Goal: Task Accomplishment & Management: Manage account settings

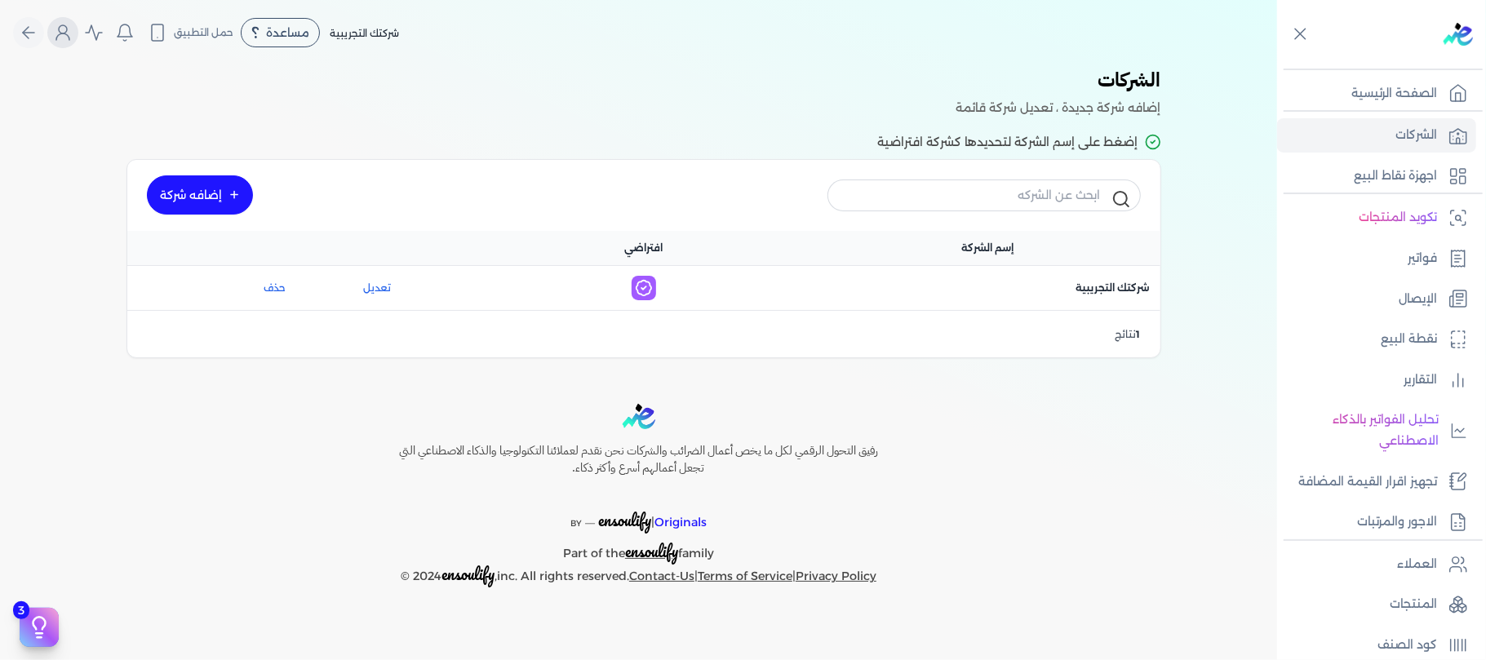
click at [59, 38] on icon "Global" at bounding box center [63, 33] width 20 height 20
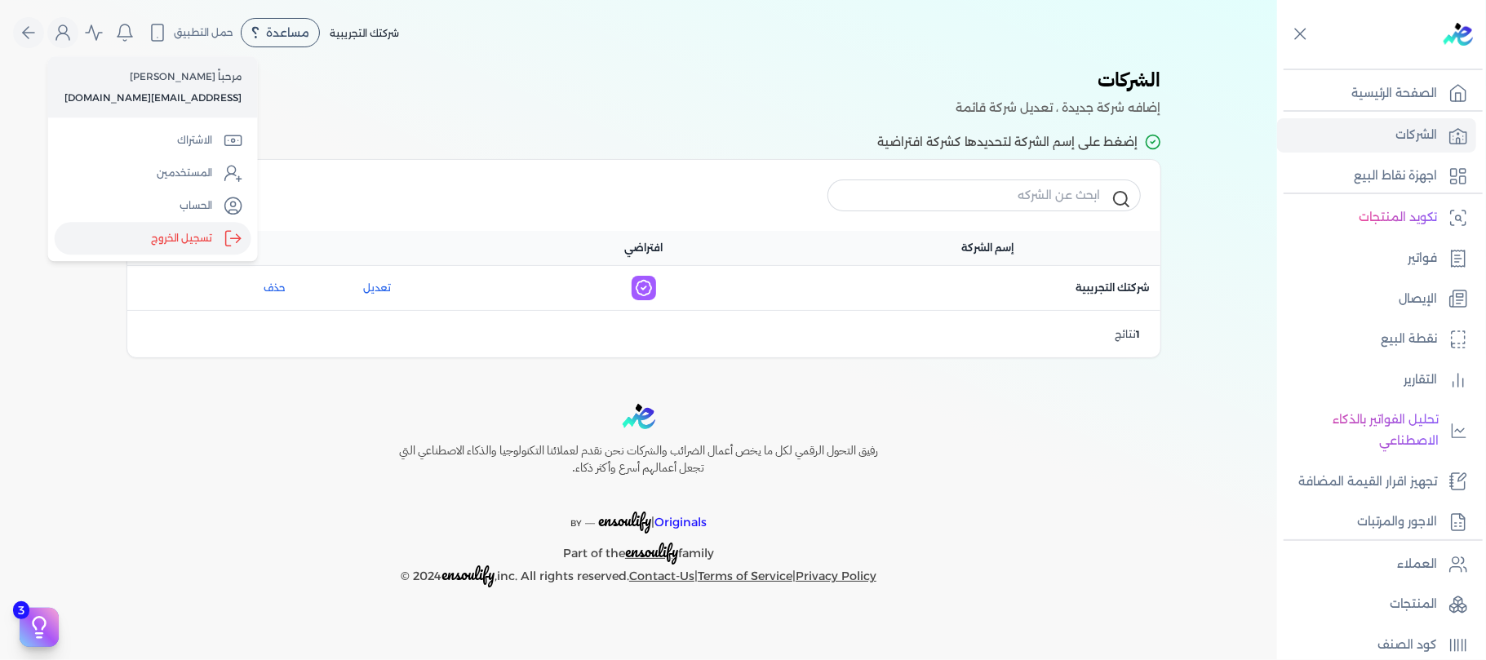
click at [162, 237] on label "تسجيل الخروج" at bounding box center [153, 239] width 197 height 33
click at [1277, 65] on input "Close" at bounding box center [1277, 65] width 0 height 0
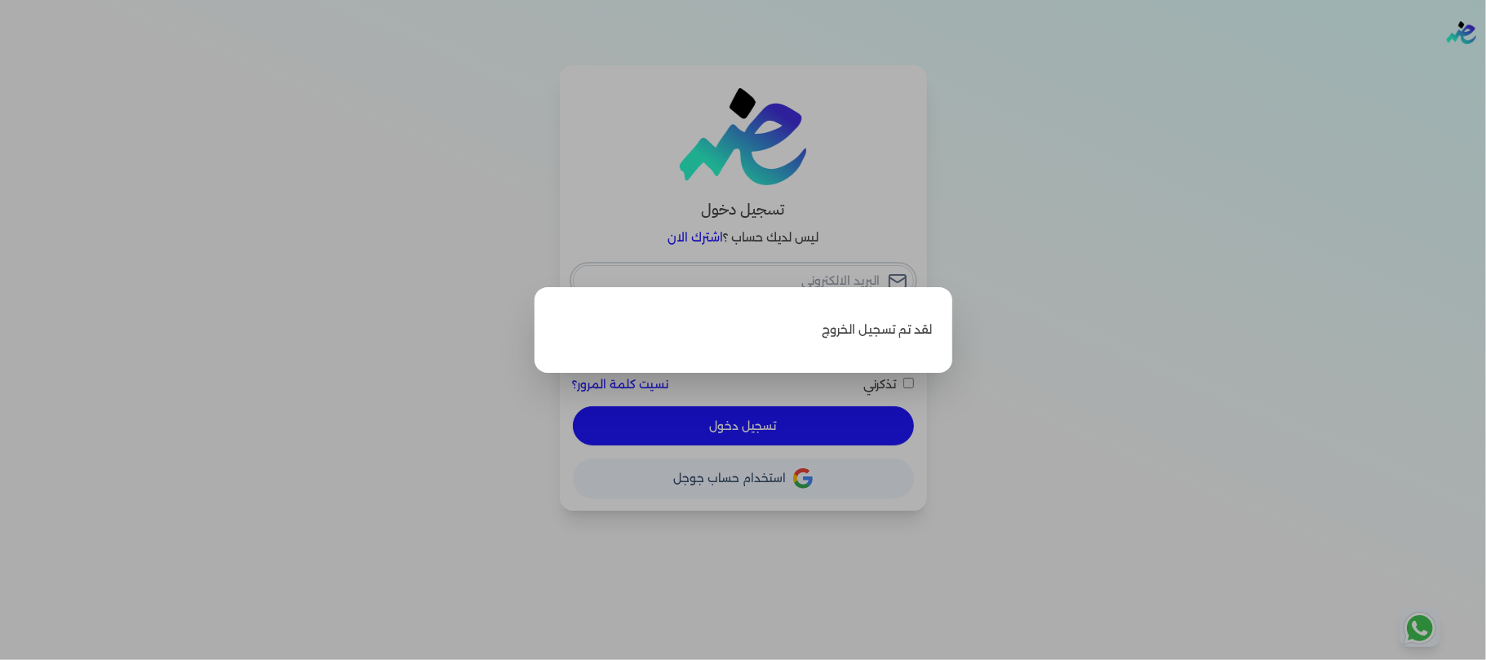
type input "[EMAIL_ADDRESS][DOMAIN_NAME]"
checkbox input "false"
click at [1113, 154] on label "Close" at bounding box center [743, 330] width 1486 height 660
click at [1485, 65] on input "Close" at bounding box center [1486, 65] width 0 height 0
